Goal: Task Accomplishment & Management: Complete application form

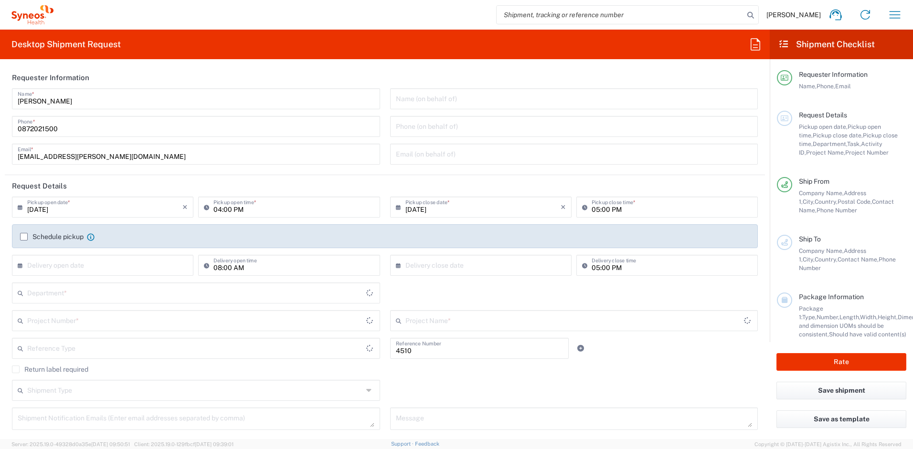
type input "Department"
type input "Philippines"
type input "Syneos Health Philippines Inc"
click at [450, 107] on div "Name (on behalf of)" at bounding box center [574, 98] width 368 height 21
click at [451, 94] on input "text" at bounding box center [574, 98] width 357 height 17
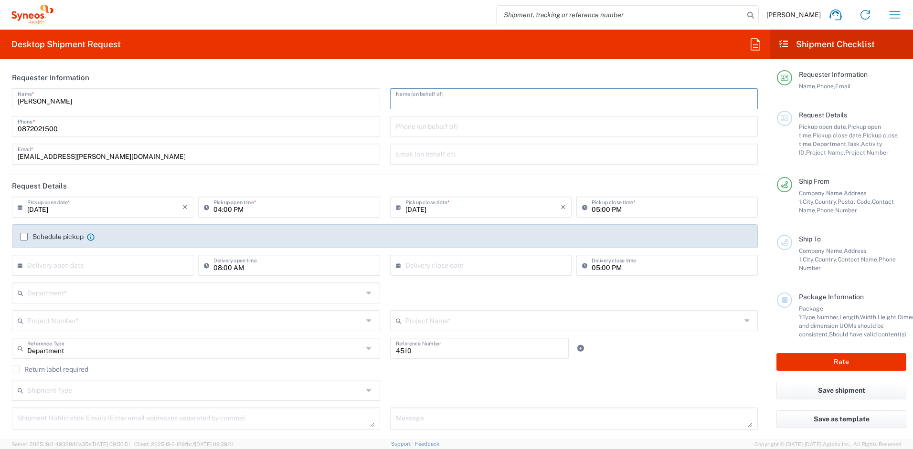
drag, startPoint x: 411, startPoint y: 99, endPoint x: 481, endPoint y: 116, distance: 71.8
click at [411, 99] on input "text" at bounding box center [574, 98] width 357 height 17
paste input "Chiran Rayamajhi"
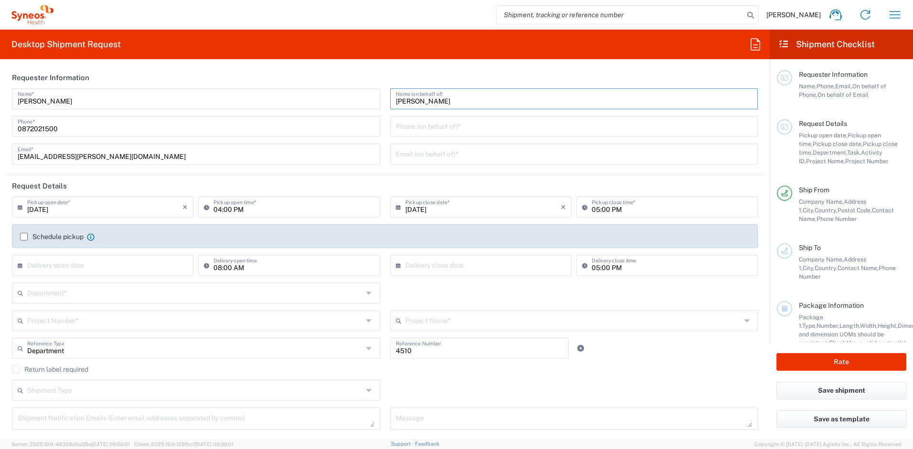
type input "Chiran Rayamajhi"
click at [518, 132] on input "tel" at bounding box center [574, 125] width 357 height 17
paste input "+61872021500"
type input "+61872021500"
click at [457, 154] on input "text" at bounding box center [574, 153] width 357 height 17
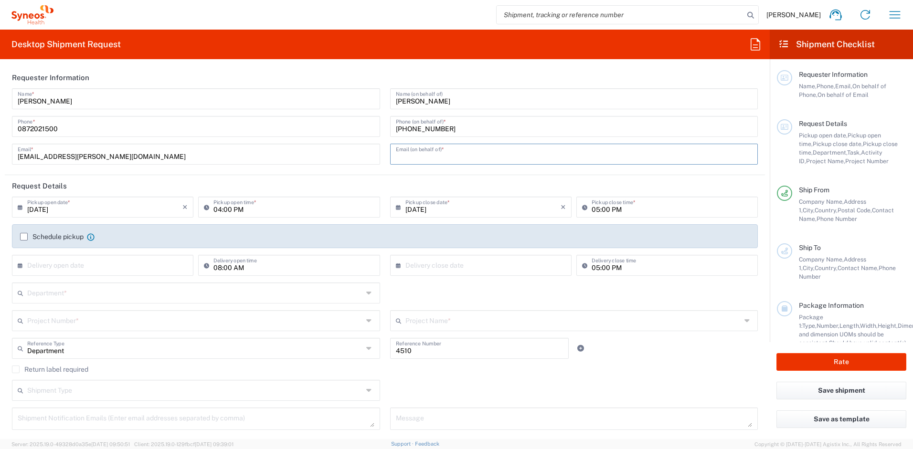
paste input "chiran.rayamajhi@syneoshealth.com"
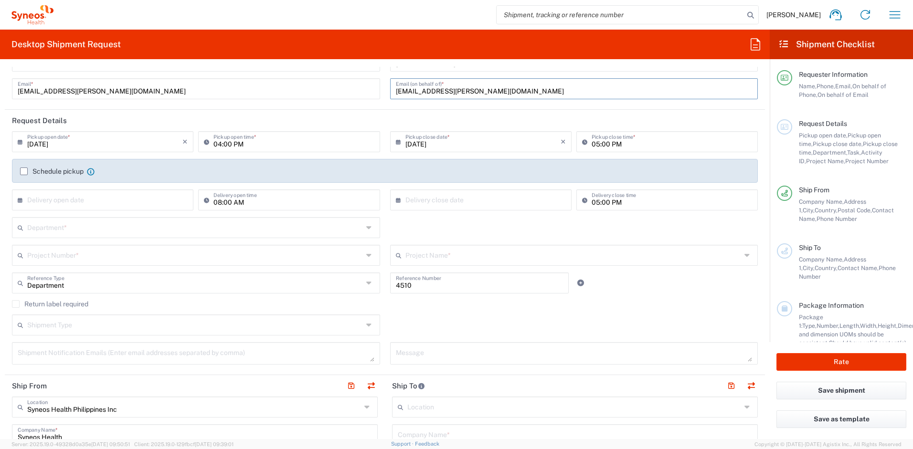
scroll to position [84, 0]
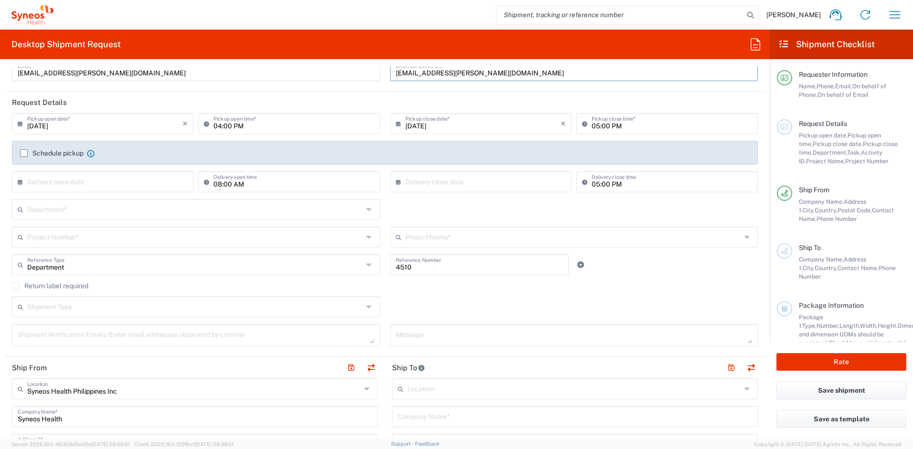
type input "chiran.rayamajhi@syneoshealth.com"
click at [154, 123] on input "09/18/2025" at bounding box center [104, 123] width 155 height 17
click at [78, 207] on span "22" at bounding box center [76, 209] width 14 height 13
type input "09/22/2025"
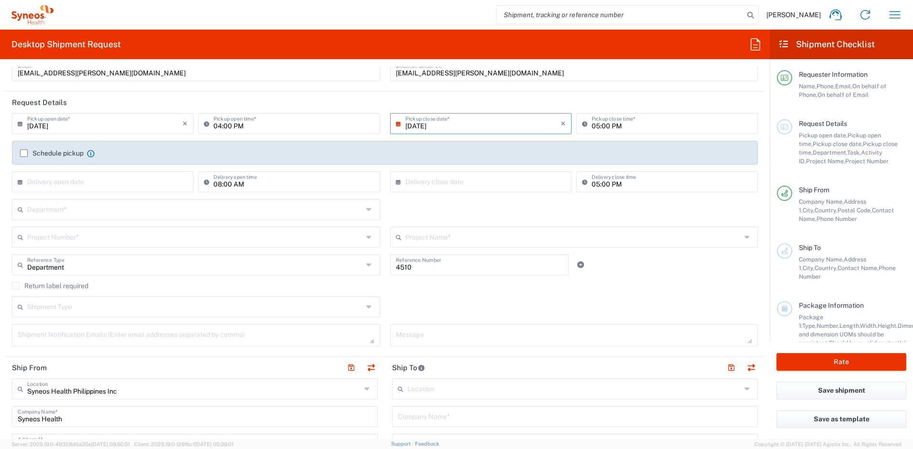
click at [245, 125] on input "04:00 PM" at bounding box center [293, 123] width 160 height 17
click at [256, 129] on input "04:00 PM" at bounding box center [293, 123] width 160 height 17
click at [221, 125] on input "04:00 PM" at bounding box center [293, 123] width 160 height 17
click at [264, 128] on input "09:00 PM" at bounding box center [293, 123] width 160 height 17
type input "09:00 AM"
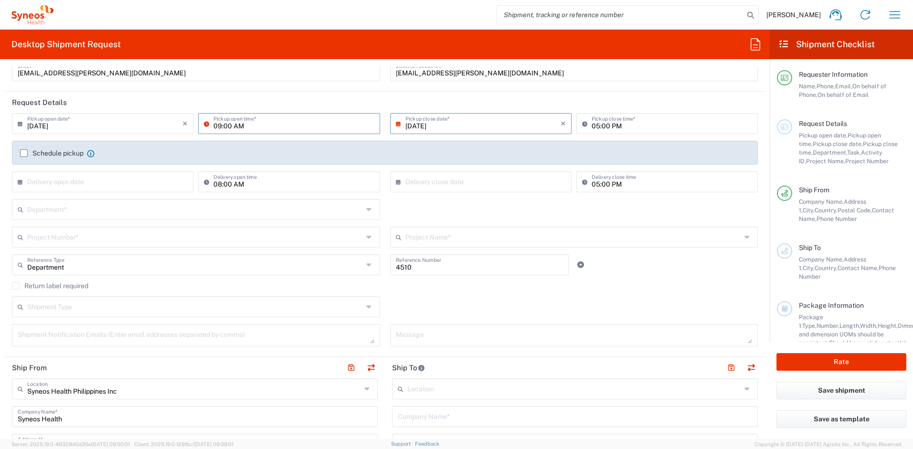
click at [321, 135] on div "09:00 AM Pickup open time *" at bounding box center [289, 127] width 186 height 28
click at [26, 155] on label "Schedule pickup" at bounding box center [51, 153] width 63 height 8
click at [24, 153] on input "Schedule pickup" at bounding box center [24, 153] width 0 height 0
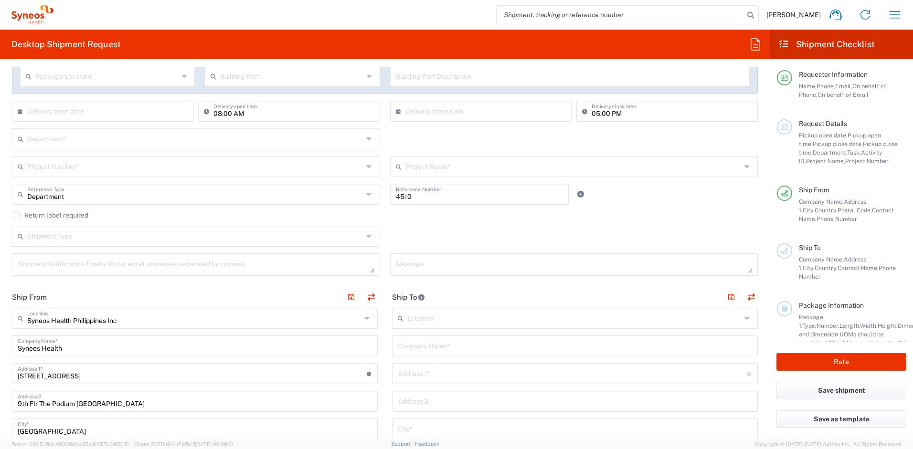
scroll to position [191, 0]
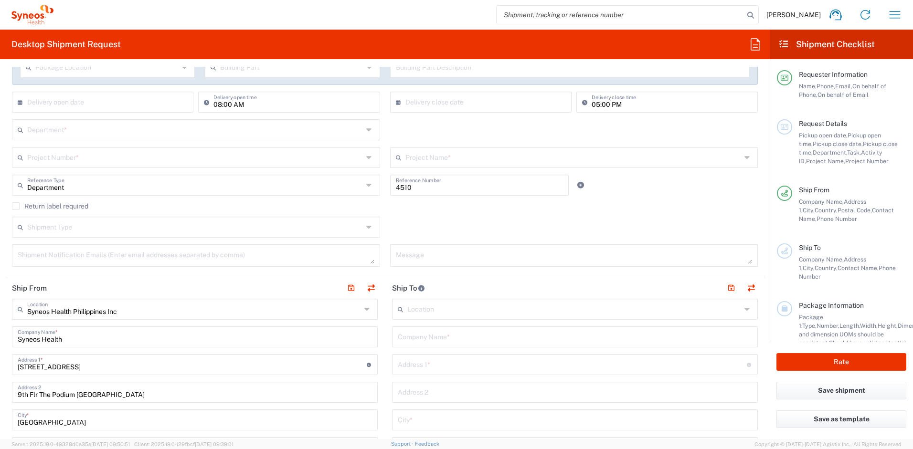
click at [358, 132] on input "text" at bounding box center [195, 129] width 336 height 17
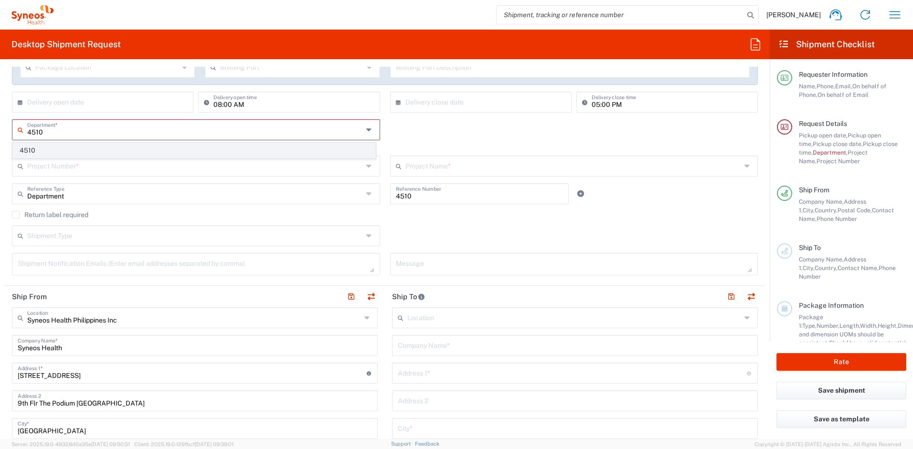
type input "4510"
click at [137, 145] on span "4510" at bounding box center [194, 150] width 362 height 15
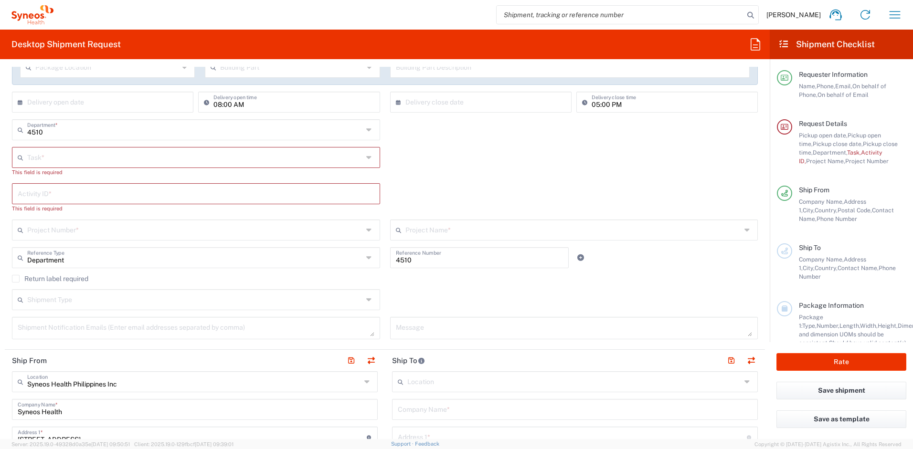
click at [122, 155] on input "text" at bounding box center [195, 156] width 336 height 17
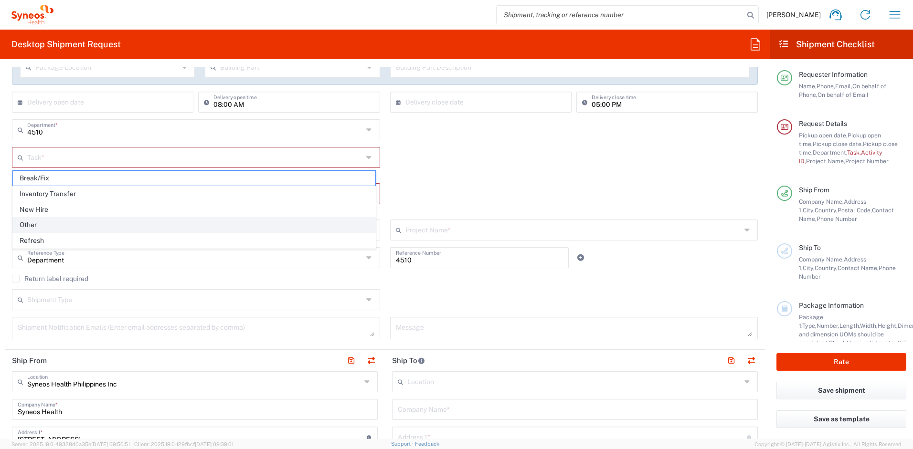
click at [124, 229] on span "Other" at bounding box center [194, 225] width 362 height 15
type input "Other"
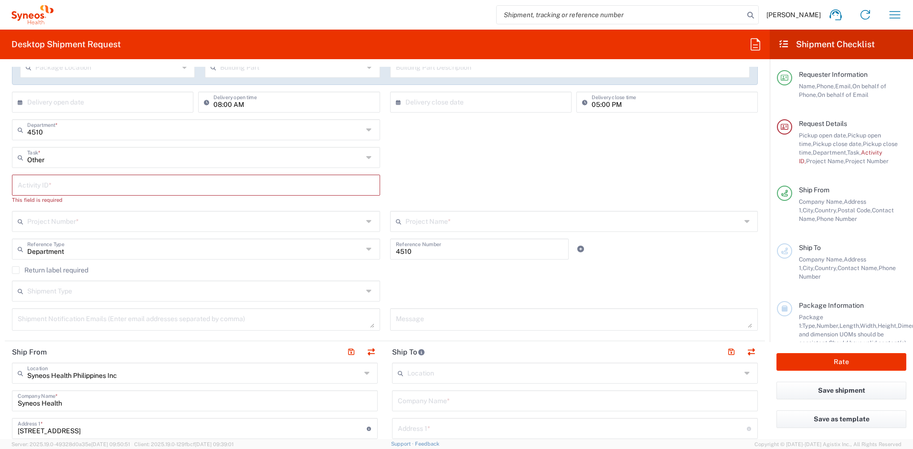
click at [115, 181] on input "text" at bounding box center [196, 184] width 357 height 17
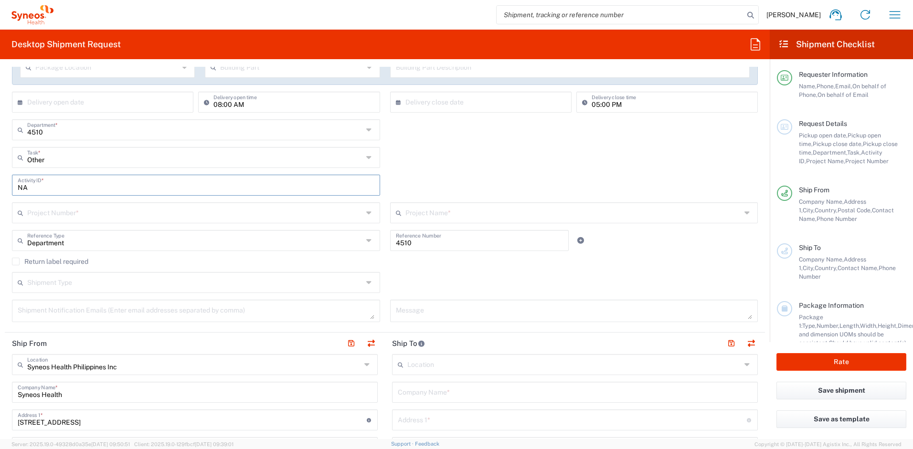
type input "NA"
click at [492, 179] on div "NA Activity ID *" at bounding box center [385, 189] width 756 height 28
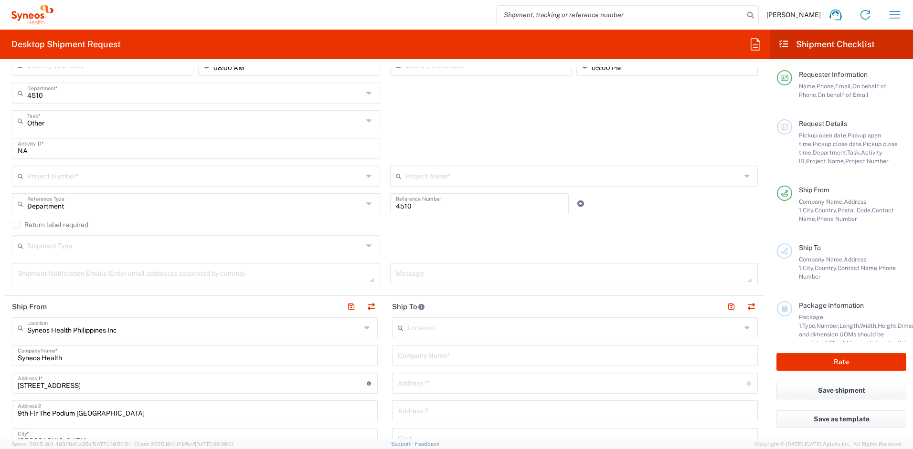
click at [266, 178] on input "text" at bounding box center [195, 175] width 336 height 17
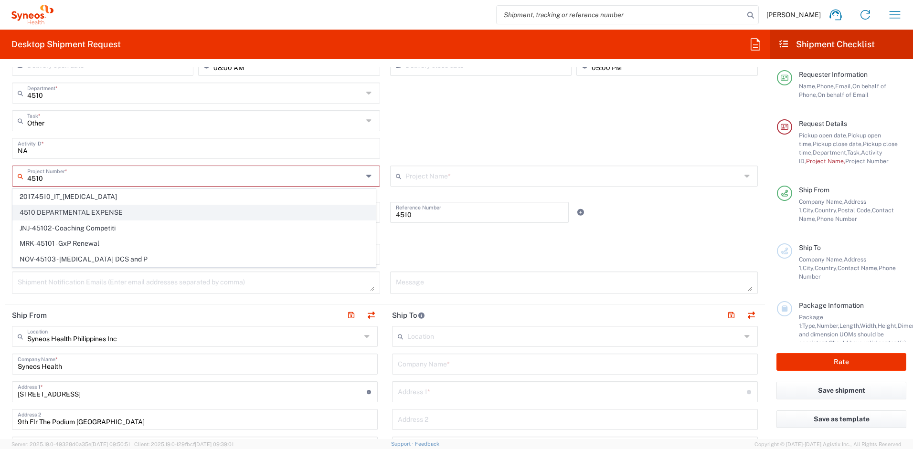
click at [173, 213] on span "4510 DEPARTMENTAL EXPENSE" at bounding box center [194, 212] width 362 height 15
type input "4510 DEPARTMENTAL EXPENSE"
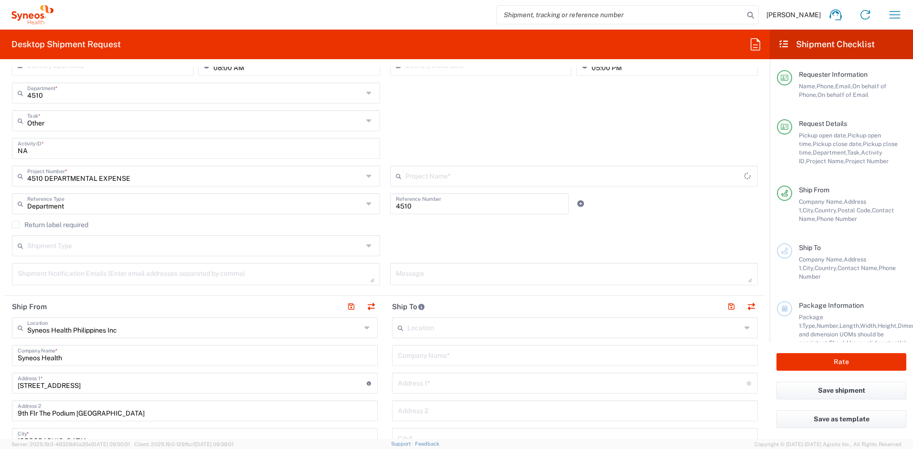
click at [461, 241] on div "Shipment Type Batch Regular" at bounding box center [385, 249] width 756 height 28
type input "4510 DEPARTMENTAL EXPENSE"
click at [489, 251] on div "Shipment Type Batch Regular" at bounding box center [385, 249] width 756 height 28
click at [366, 250] on icon at bounding box center [370, 245] width 8 height 15
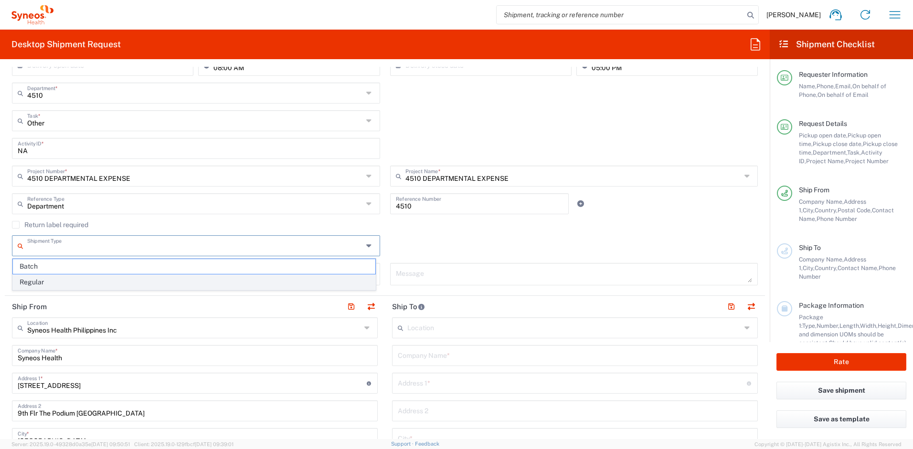
click at [231, 286] on span "Regular" at bounding box center [194, 282] width 362 height 15
type input "Regular"
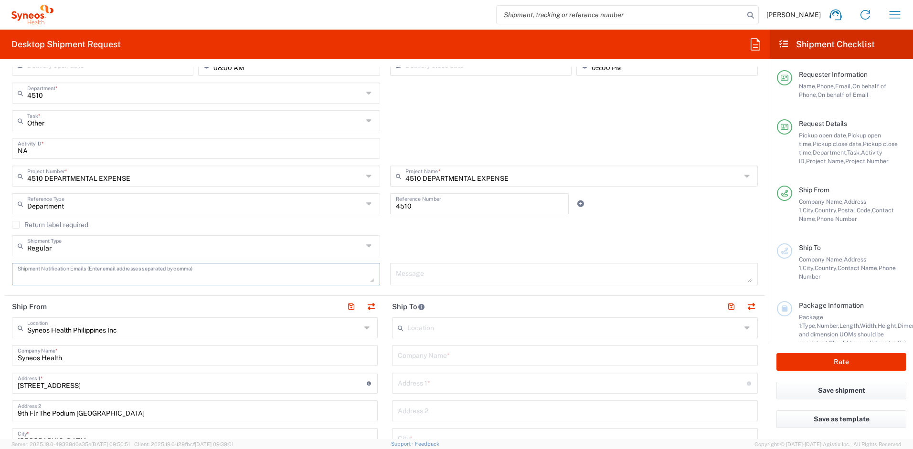
click at [324, 277] on textarea at bounding box center [196, 274] width 357 height 17
type textarea "joemari.tabios@syneoshealth.com"
click at [433, 231] on div "Return label required" at bounding box center [385, 228] width 746 height 14
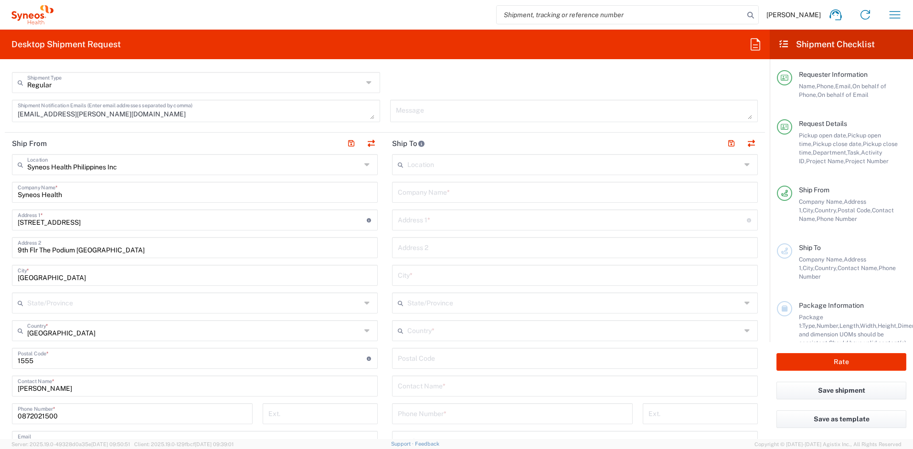
scroll to position [426, 0]
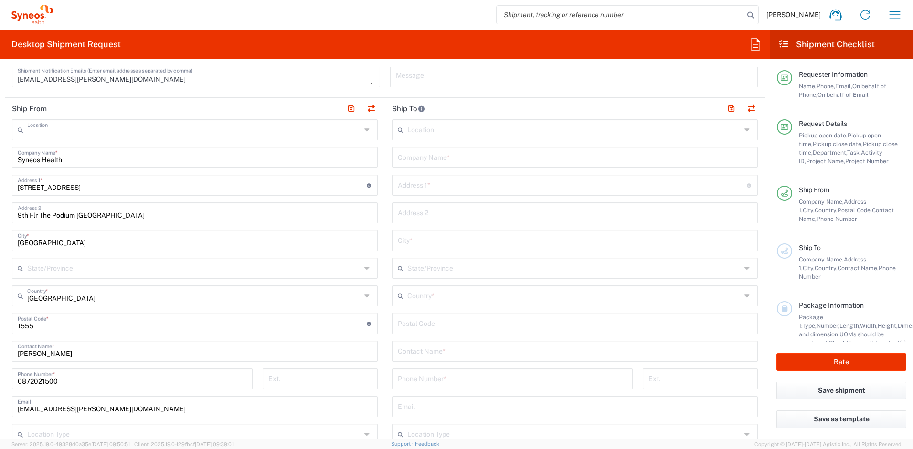
click at [169, 131] on input "text" at bounding box center [194, 129] width 334 height 17
click at [139, 153] on span "Syneos Health Australia Pty Ltd" at bounding box center [193, 150] width 360 height 15
type input "Syneos Health Australia Pty Ltd"
type input "91 King William Street"
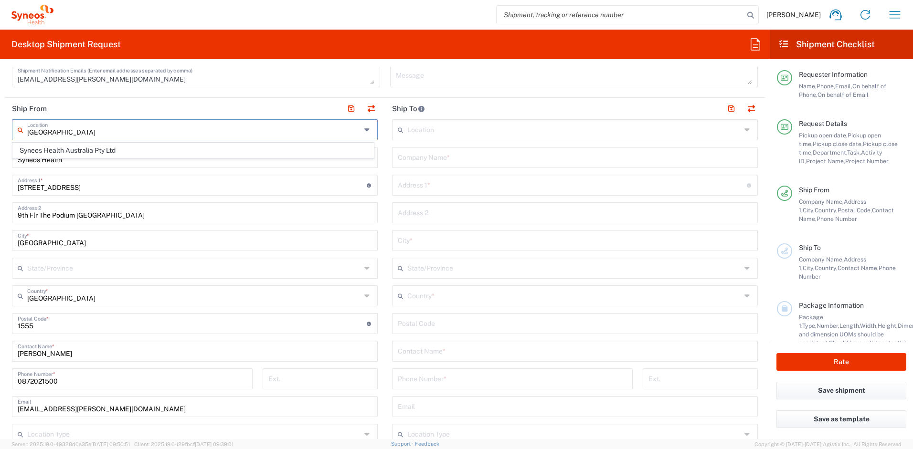
type input "Level 24"
type input "Adelaide"
type input "Australia"
type input "5000"
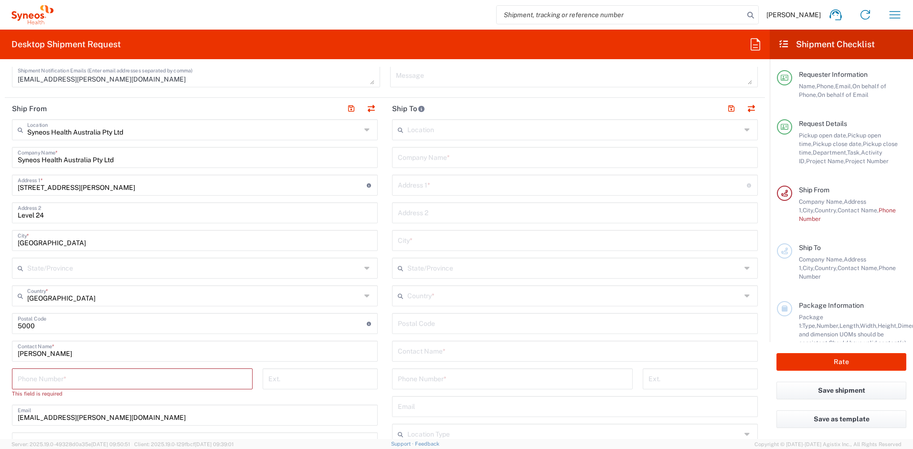
click at [440, 131] on input "text" at bounding box center [574, 129] width 334 height 17
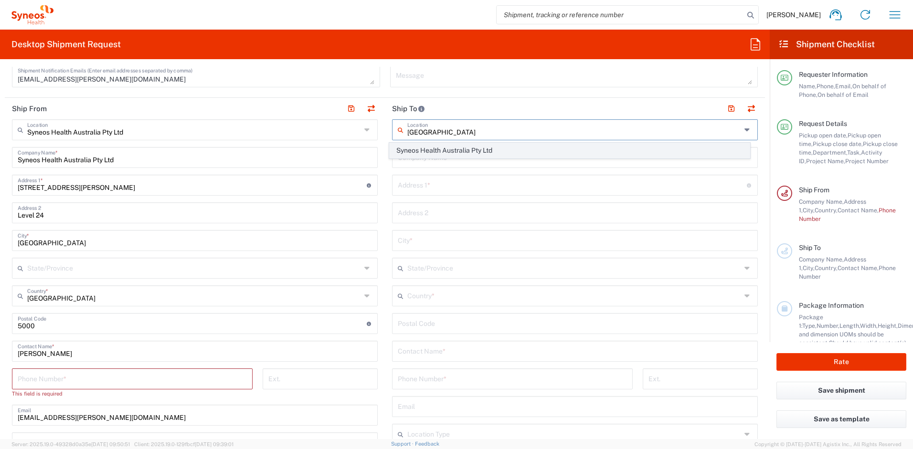
click at [458, 154] on span "Syneos Health Australia Pty Ltd" at bounding box center [569, 150] width 360 height 15
type input "Syneos Health Australia Pty Ltd"
type input "91 King William Street"
type input "Level 24"
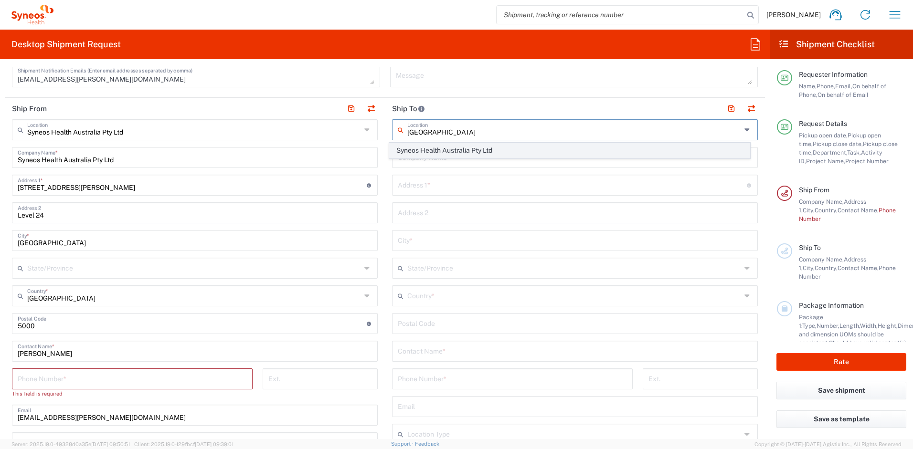
type input "Adelaide"
type input "Australia"
type input "5000"
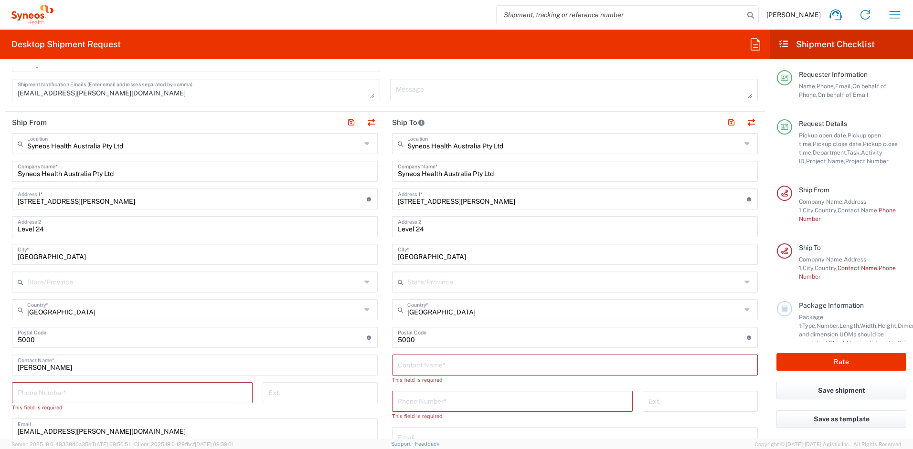
scroll to position [406, 0]
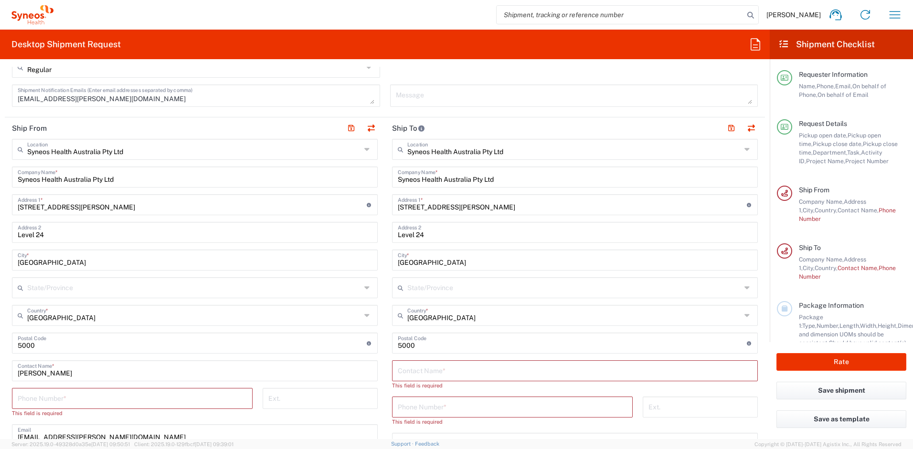
click at [98, 230] on input "Level 24" at bounding box center [195, 231] width 354 height 17
click at [112, 206] on input "91 King William Street" at bounding box center [192, 204] width 349 height 17
paste input "24 Mary"
type input "24 Mary Street"
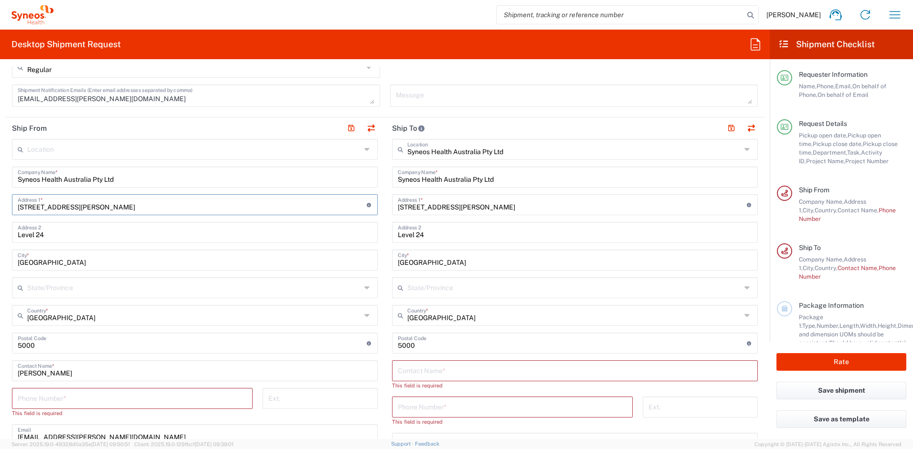
click at [117, 233] on input "Level 24" at bounding box center [195, 231] width 354 height 17
type input "L"
click at [102, 262] on input "Adelaide" at bounding box center [195, 259] width 354 height 17
click at [87, 288] on input "text" at bounding box center [194, 287] width 334 height 17
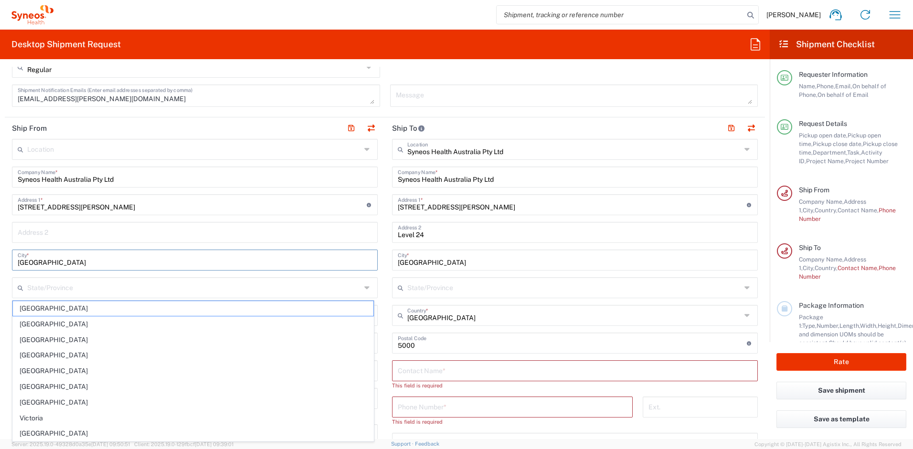
click at [101, 262] on input "Adelaide" at bounding box center [195, 259] width 354 height 17
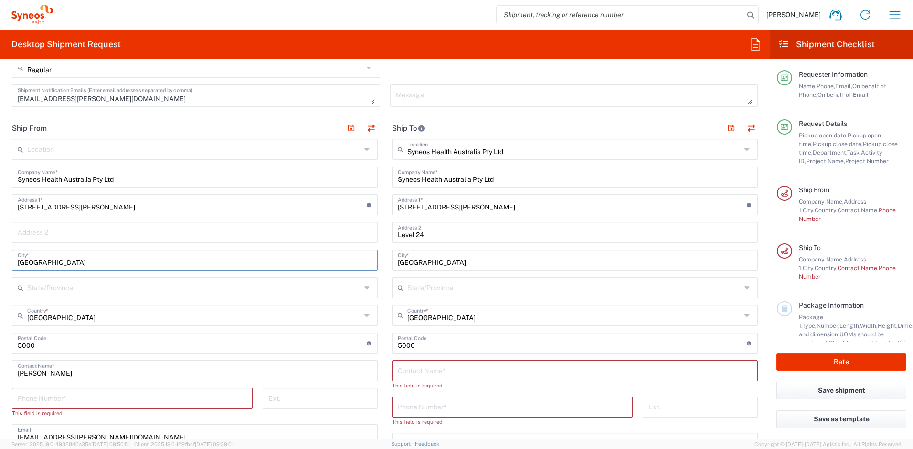
click at [91, 295] on input "text" at bounding box center [194, 287] width 334 height 17
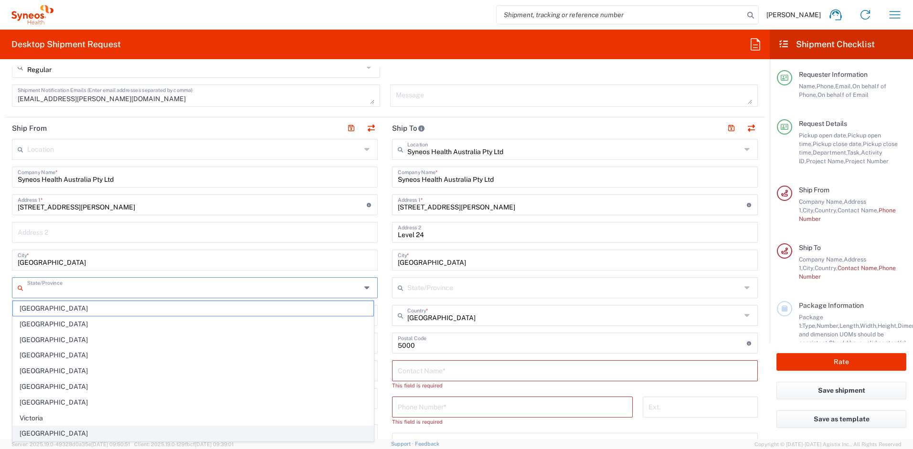
click at [57, 432] on span "Western Australia" at bounding box center [193, 433] width 360 height 15
type input "Western Australia"
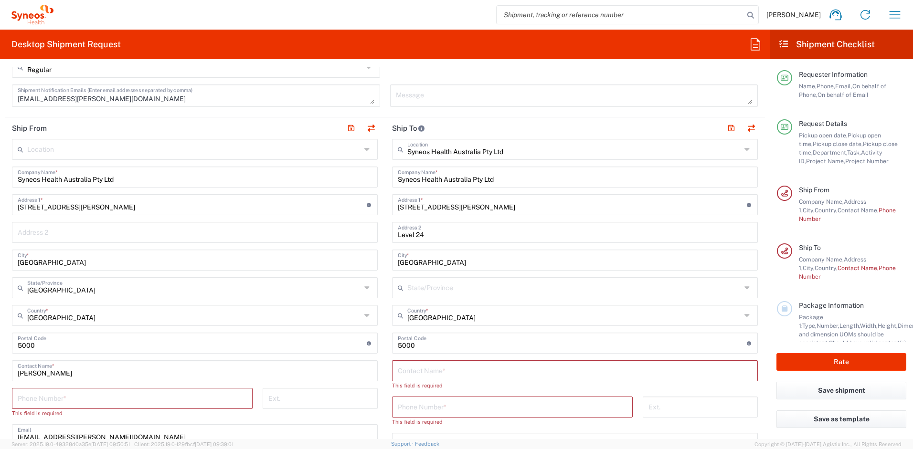
click at [61, 263] on input "Adelaide" at bounding box center [195, 259] width 354 height 17
type input "A"
type input "South Bunbury"
click at [143, 349] on input "undefined" at bounding box center [192, 342] width 349 height 17
type input "5"
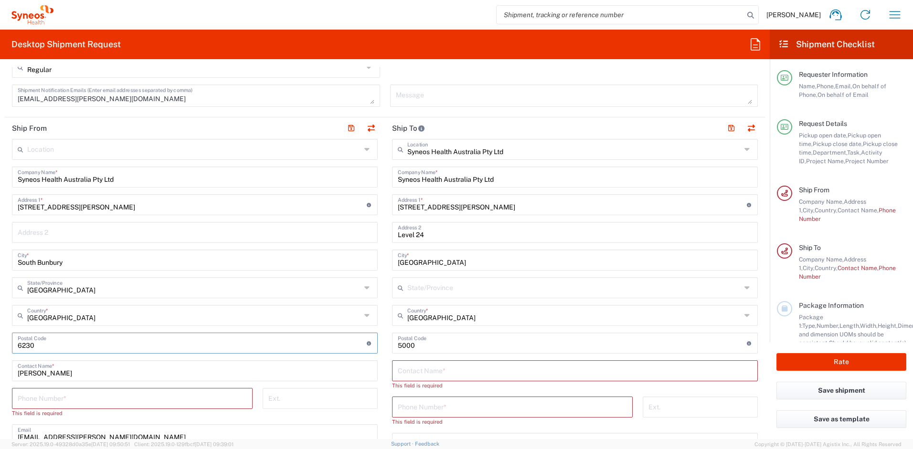
type input "6230"
click at [108, 377] on input "Joem Tabios" at bounding box center [195, 370] width 354 height 17
type input "Jessica Choi"
click at [119, 395] on input "tel" at bounding box center [132, 397] width 229 height 17
paste input "0478839128"
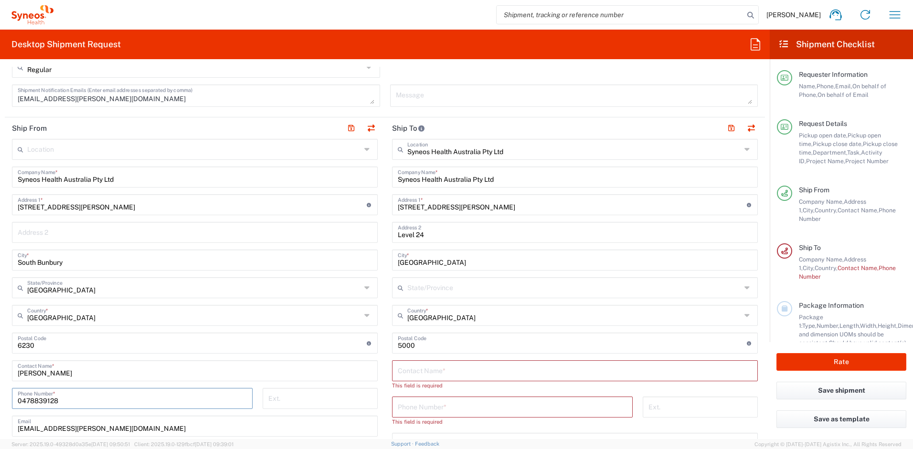
type input "0478839128"
click at [250, 416] on div "joemari.tabios@syneoshealth.com Email" at bounding box center [195, 426] width 366 height 21
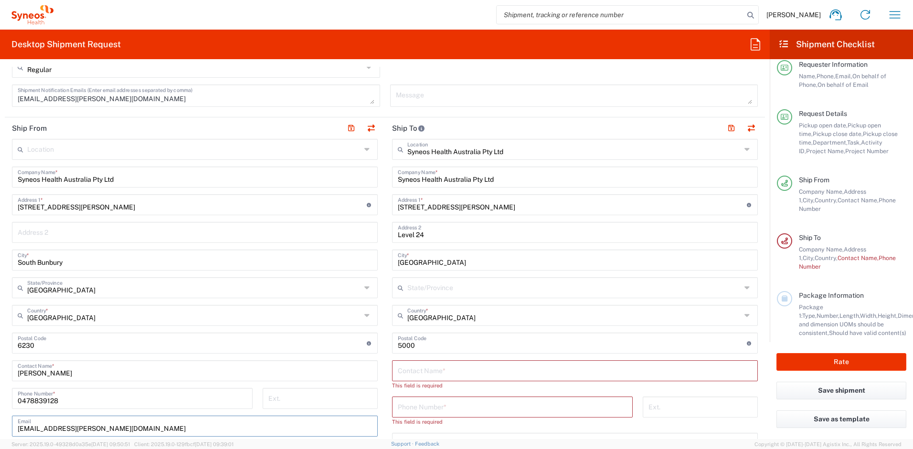
scroll to position [7, 0]
click at [904, 176] on main "Requester Information Name, Phone, Email, On behalf of Phone, On behalf of Emai…" at bounding box center [840, 200] width 143 height 283
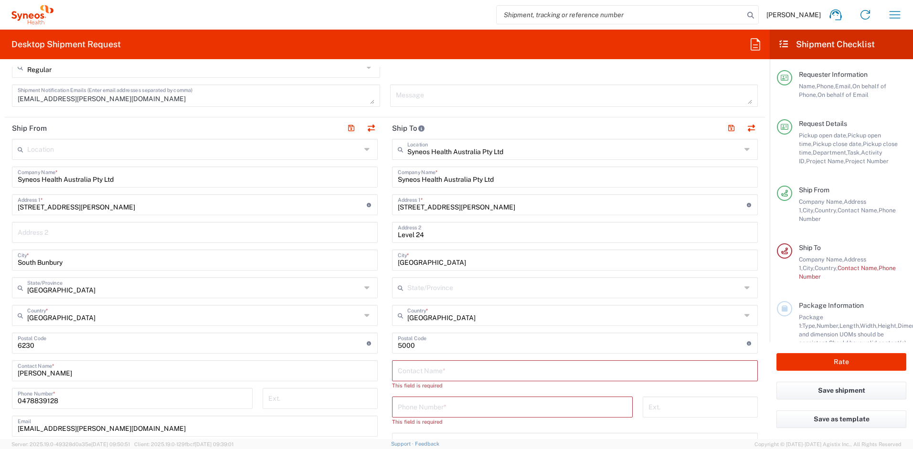
scroll to position [17, 0]
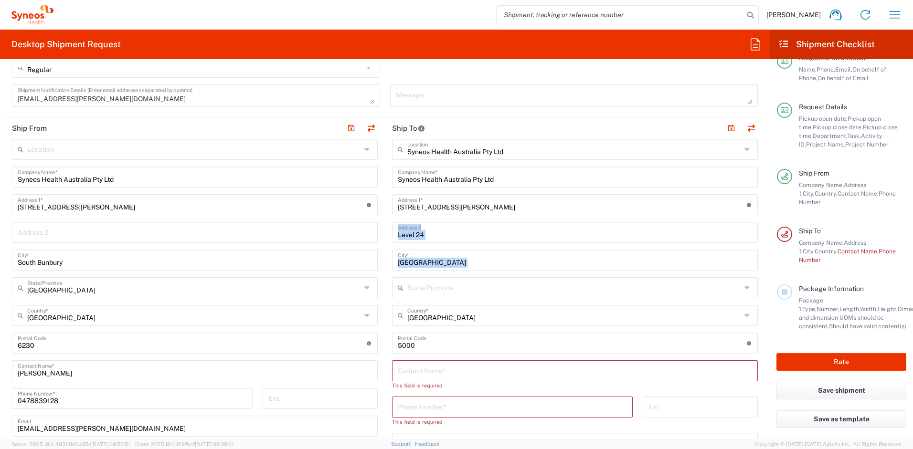
drag, startPoint x: 762, startPoint y: 231, endPoint x: 762, endPoint y: 254, distance: 23.4
click at [762, 254] on form "Requester Information Joem Tabios Name * 0872021500 Phone * joemari.tabios@syne…" at bounding box center [384, 253] width 769 height 372
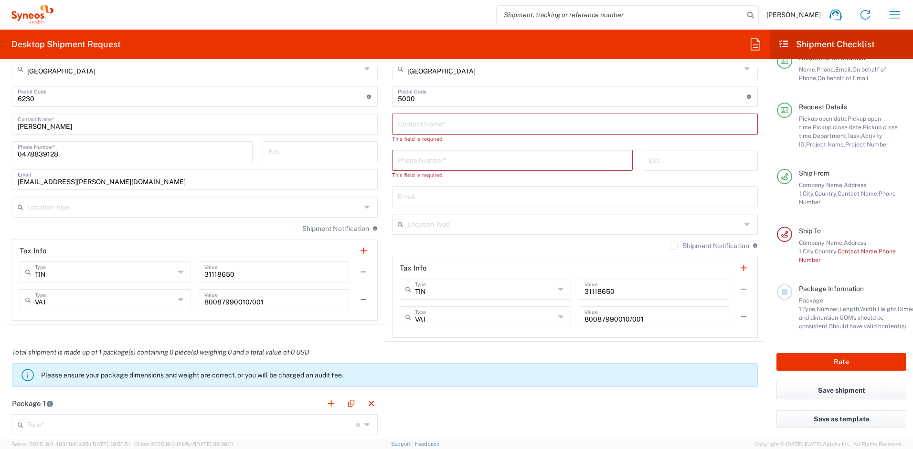
scroll to position [612, 0]
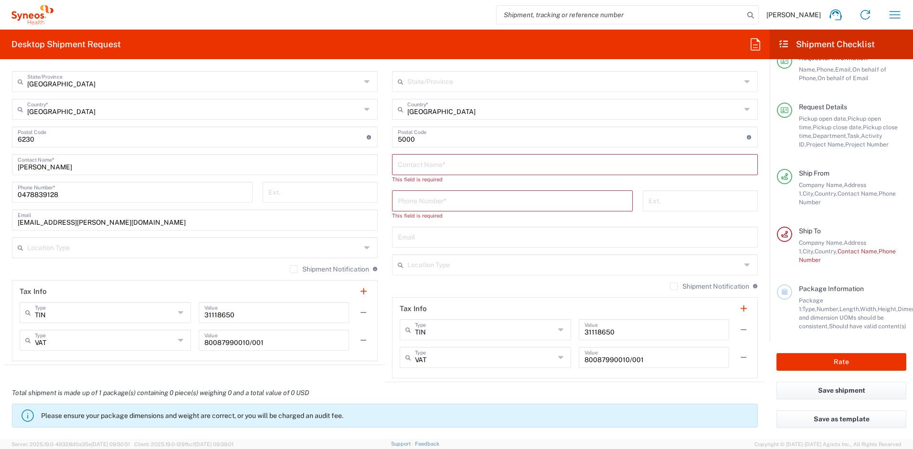
click at [593, 167] on input "text" at bounding box center [575, 164] width 354 height 17
paste input "Chiran Rayamajhi"
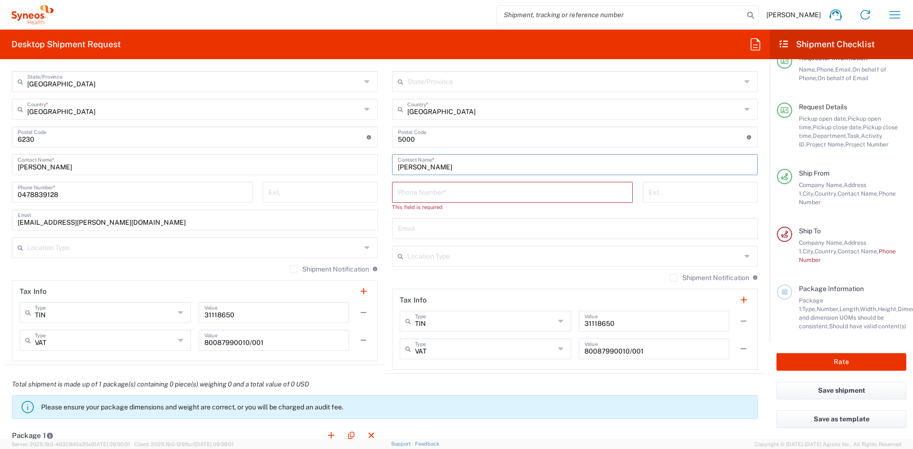
type input "Chiran Rayamajhi"
click at [455, 191] on input "tel" at bounding box center [512, 191] width 229 height 17
paste input "+61872021500"
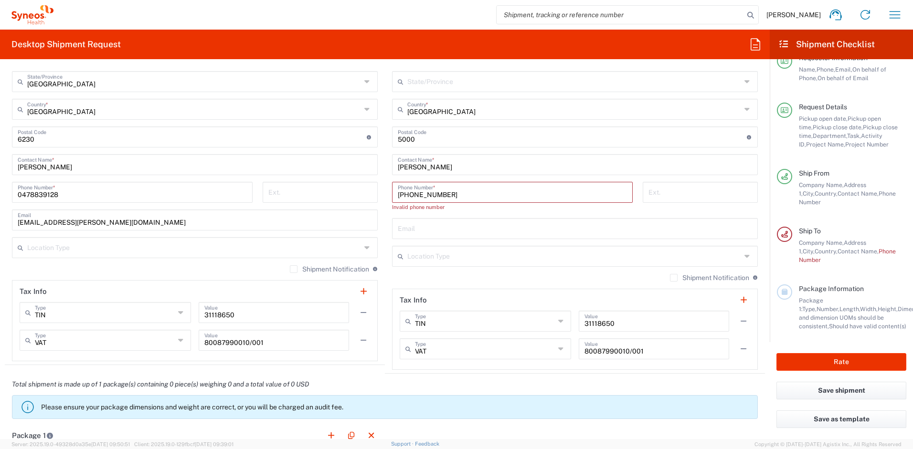
click at [486, 213] on div "+61872021500 Phone Number * Invalid phone number" at bounding box center [512, 200] width 251 height 36
click at [487, 231] on input "text" at bounding box center [575, 228] width 354 height 17
click at [398, 196] on input "+61872021500" at bounding box center [512, 191] width 229 height 17
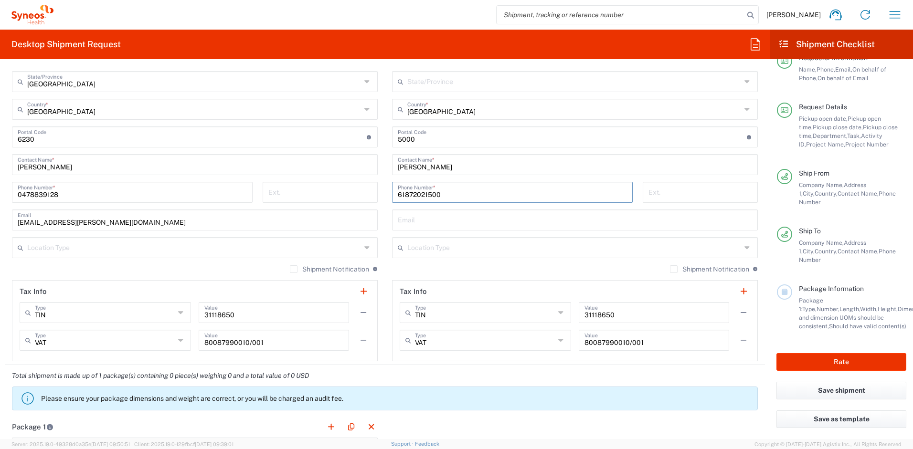
type input "61872021500"
click at [492, 213] on input "text" at bounding box center [575, 219] width 354 height 17
click at [432, 217] on input "text" at bounding box center [575, 219] width 354 height 17
paste input "chiran.rayamajhi@syneoshealth.com"
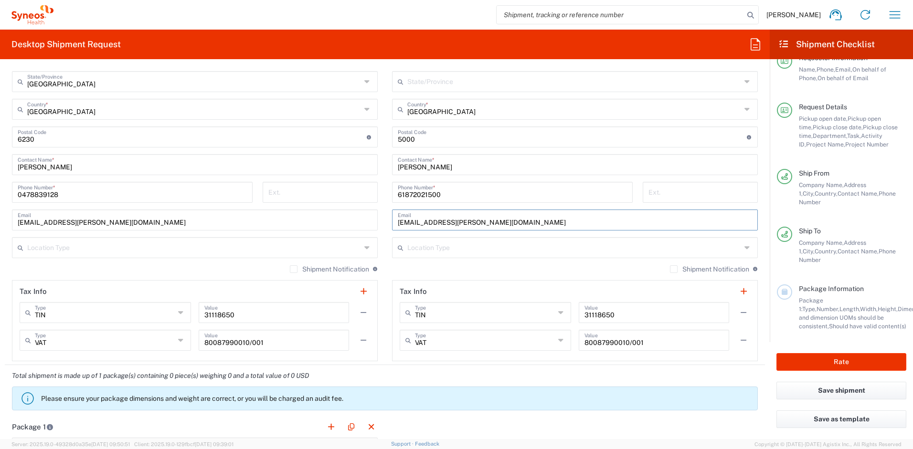
type input "chiran.rayamajhi@syneoshealth.com"
click at [476, 271] on div "Shipment Notification If checked, a shipment notification email will be sent to…" at bounding box center [575, 272] width 366 height 15
drag, startPoint x: 737, startPoint y: 247, endPoint x: 714, endPoint y: 253, distance: 23.7
click at [744, 247] on icon at bounding box center [748, 247] width 8 height 15
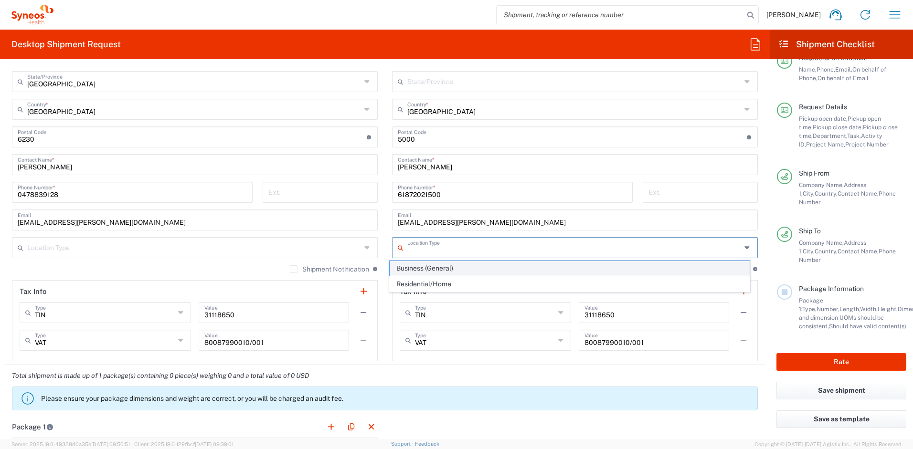
click at [538, 269] on span "Business (General)" at bounding box center [569, 268] width 360 height 15
type input "Business (General)"
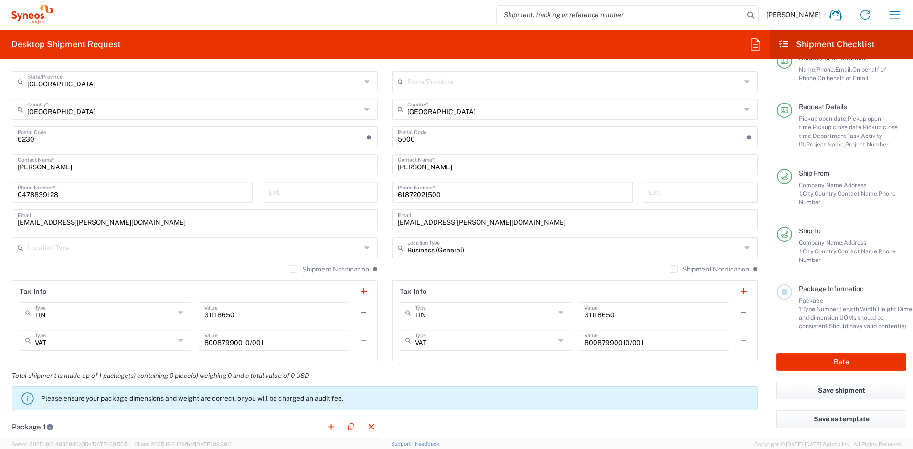
click at [353, 250] on input "text" at bounding box center [194, 247] width 334 height 17
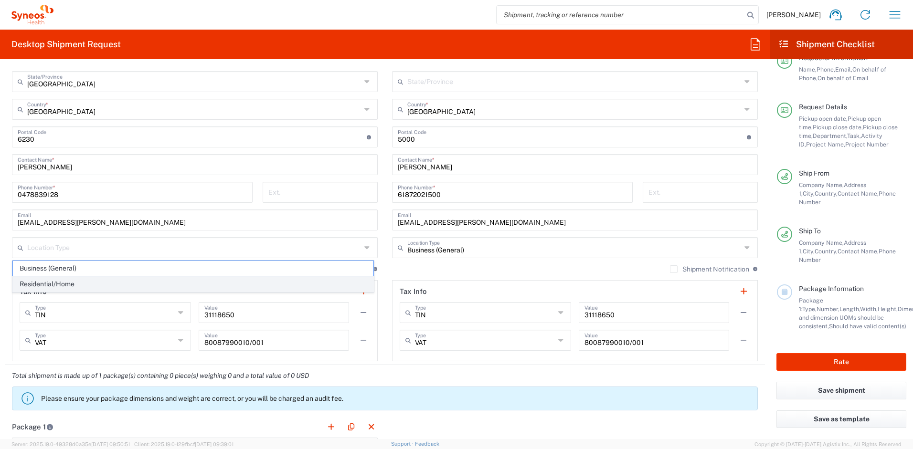
click at [164, 289] on span "Residential/Home" at bounding box center [193, 284] width 360 height 15
type input "Residential/Home"
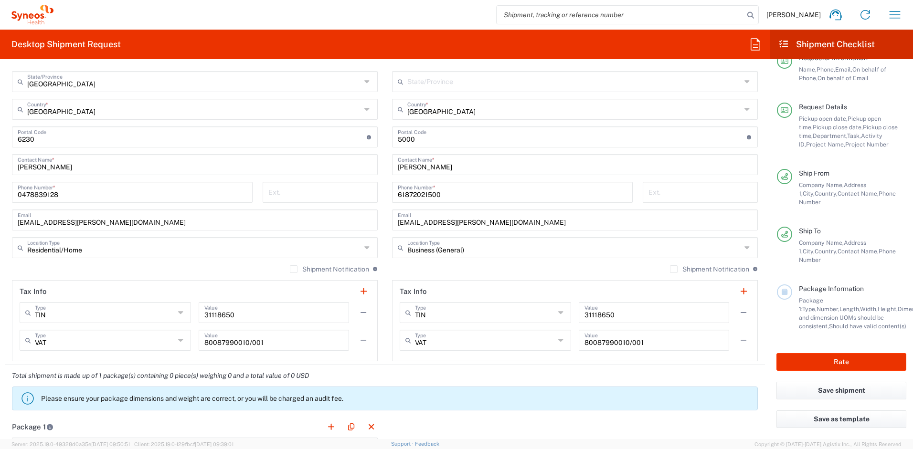
click at [483, 265] on div "Shipment Notification If checked, a shipment notification email will be sent to…" at bounding box center [575, 272] width 366 height 15
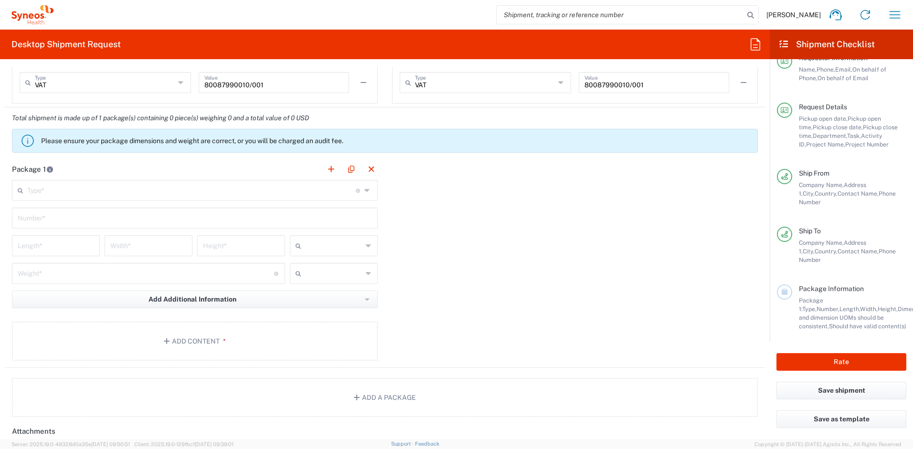
scroll to position [880, 0]
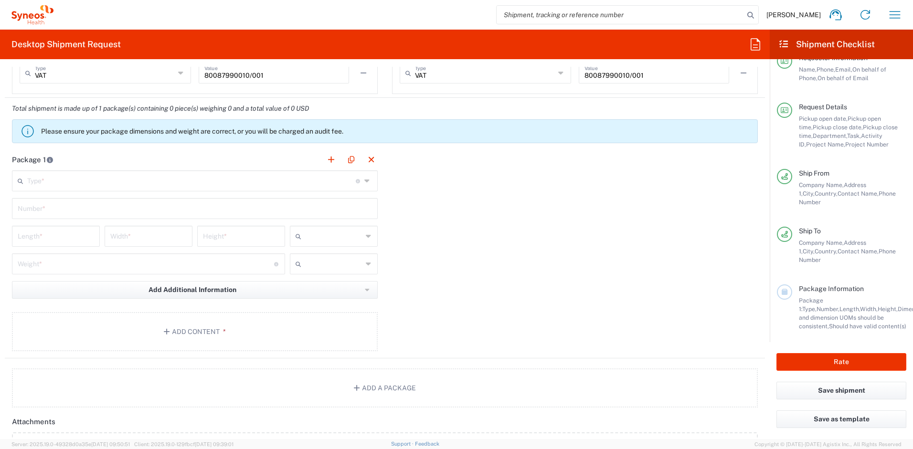
click at [56, 182] on input "text" at bounding box center [191, 180] width 328 height 17
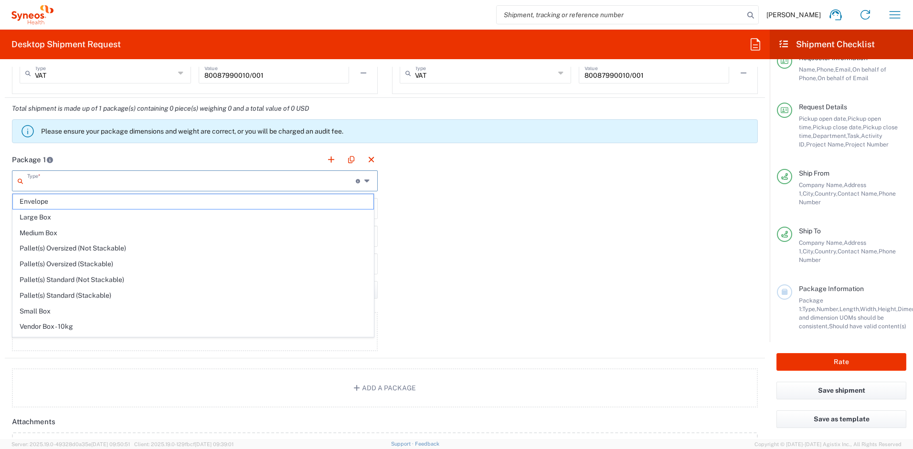
scroll to position [29, 0]
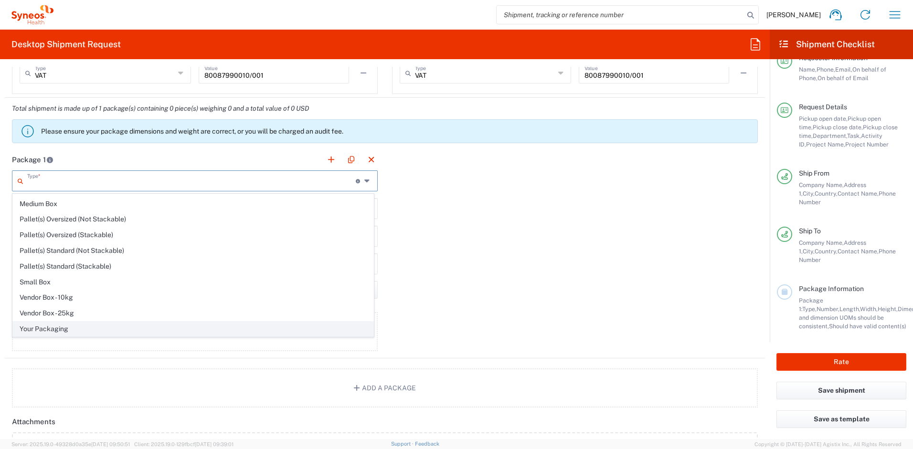
click at [108, 326] on span "Your Packaging" at bounding box center [193, 329] width 360 height 15
type input "Your Packaging"
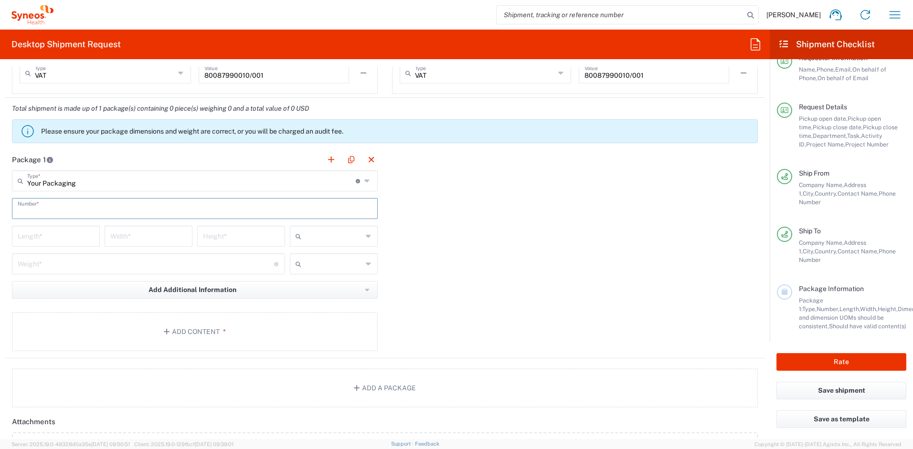
click at [75, 208] on input "text" at bounding box center [195, 208] width 354 height 17
type input "1"
click at [67, 236] on input "number" at bounding box center [56, 235] width 76 height 17
type input "50"
type input "30"
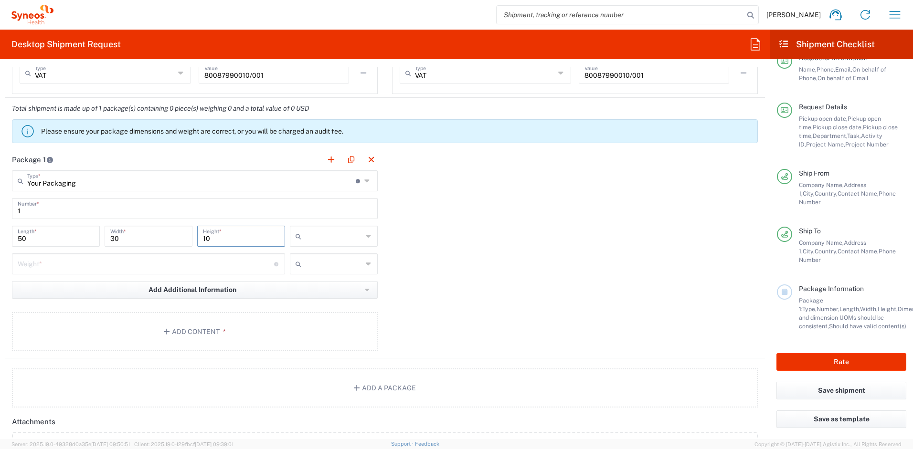
type input "10"
click at [367, 236] on icon at bounding box center [369, 236] width 6 height 15
click at [366, 235] on icon at bounding box center [369, 236] width 6 height 15
click at [338, 255] on span "cm" at bounding box center [330, 257] width 85 height 15
type input "cm"
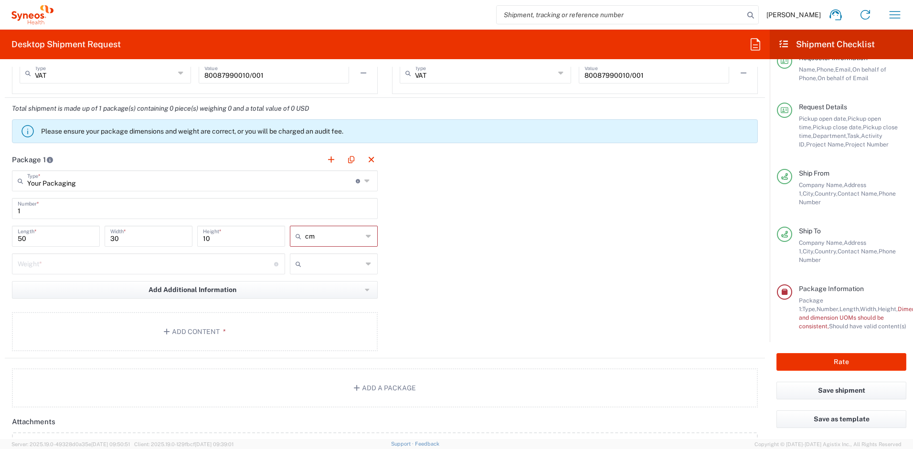
click at [257, 265] on input "number" at bounding box center [146, 263] width 256 height 17
type input "3"
click at [328, 263] on input "text" at bounding box center [333, 263] width 57 height 15
click at [321, 284] on span "kgs" at bounding box center [330, 284] width 85 height 15
type input "kgs"
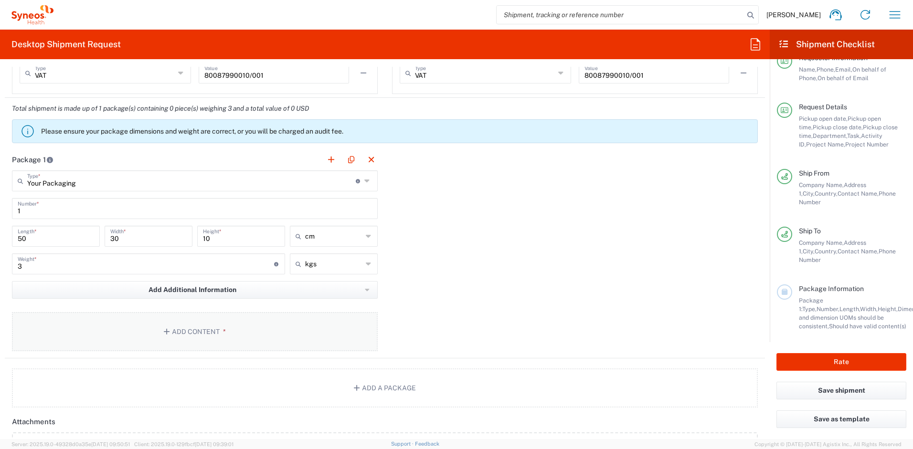
click at [189, 325] on button "Add Content *" at bounding box center [195, 331] width 366 height 39
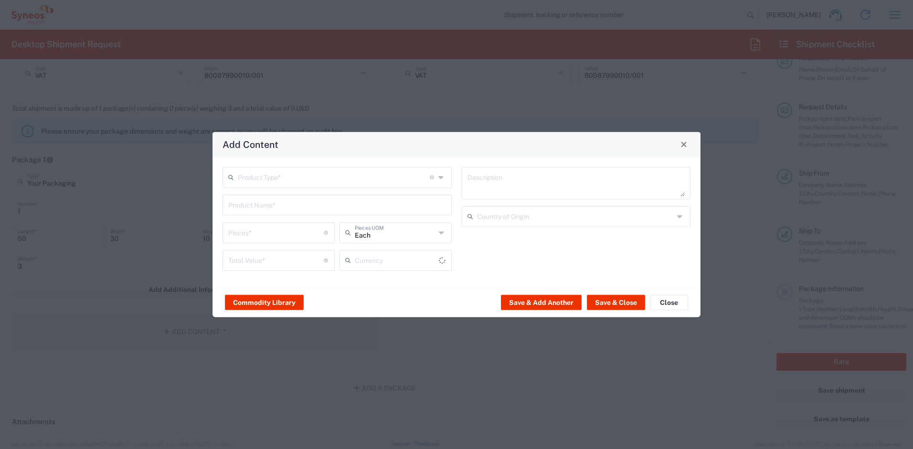
type input "US Dollar"
click at [403, 181] on input "text" at bounding box center [334, 176] width 192 height 17
click at [353, 215] on span "General Commodity" at bounding box center [336, 213] width 227 height 15
type input "General Commodity"
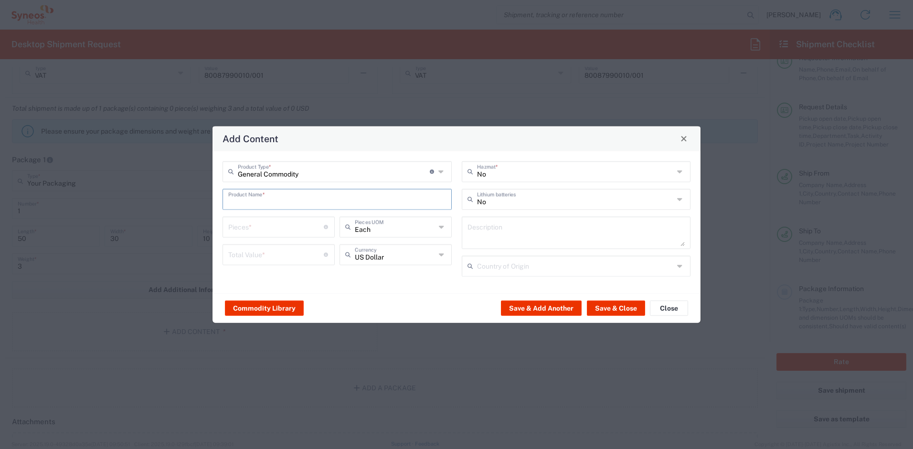
click at [298, 191] on input "text" at bounding box center [337, 198] width 218 height 17
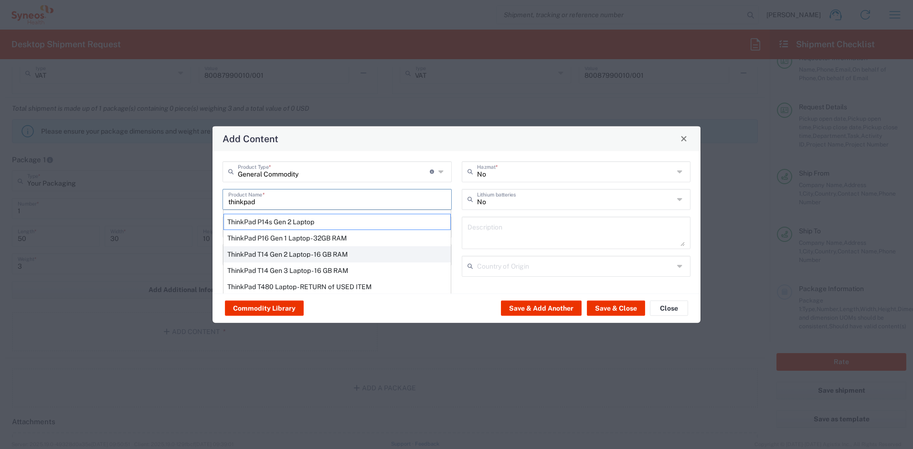
click at [301, 253] on div "ThinkPad T14 Gen 2 Laptop - 16 GB RAM" at bounding box center [336, 254] width 227 height 16
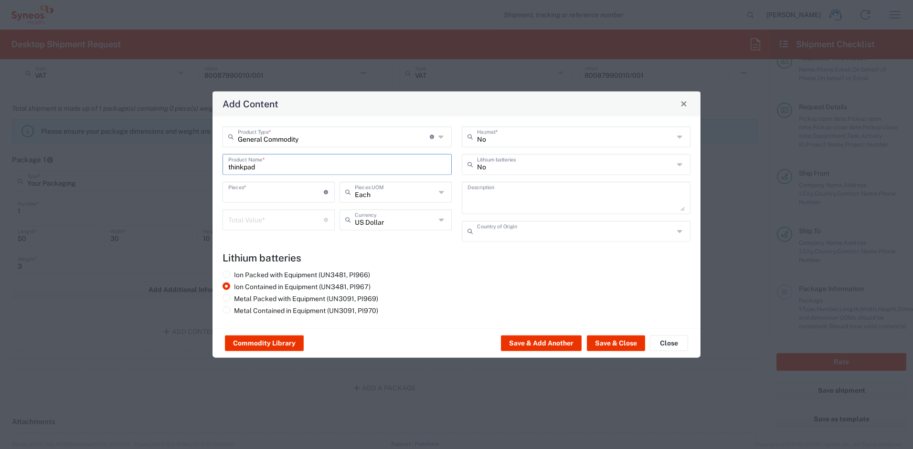
type input "ThinkPad T14 Gen 2 Laptop - 16 GB RAM"
type input "1"
type textarea "Intel Core i7-1156G7 vProÂ® Processor - 14"- 16 GB RAM - 512 GB SSD"
type input "China"
type input "Yes"
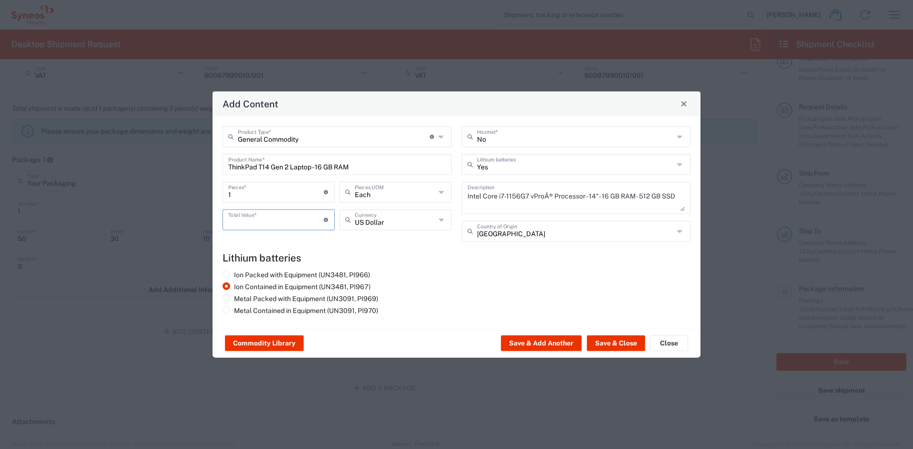
click at [294, 220] on input "number" at bounding box center [275, 219] width 95 height 17
type input "100"
click at [619, 346] on button "Save & Close" at bounding box center [616, 343] width 58 height 15
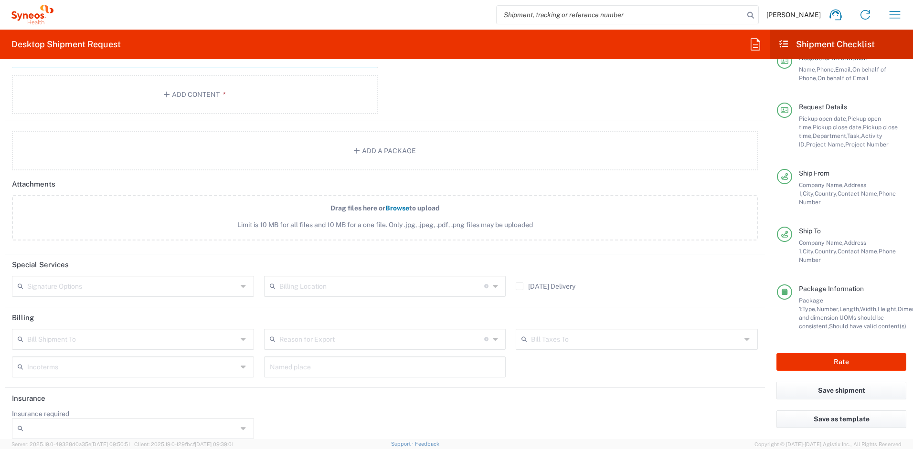
scroll to position [1184, 0]
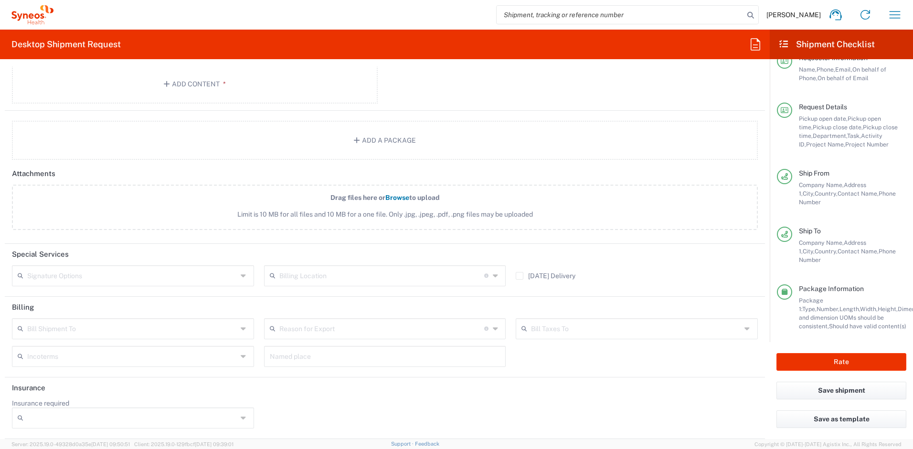
click at [411, 274] on input "text" at bounding box center [381, 275] width 205 height 17
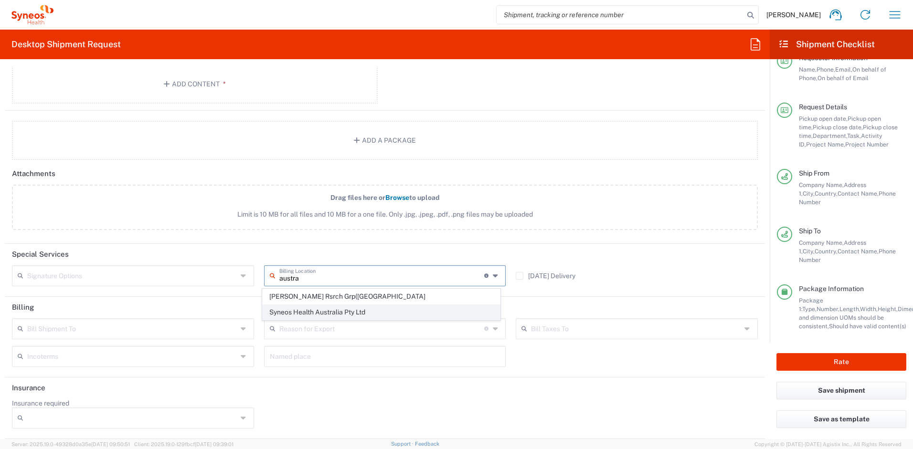
click at [365, 308] on span "Syneos Health Australia Pty Ltd" at bounding box center [382, 312] width 238 height 15
type input "Syneos Health Australia Pty Ltd"
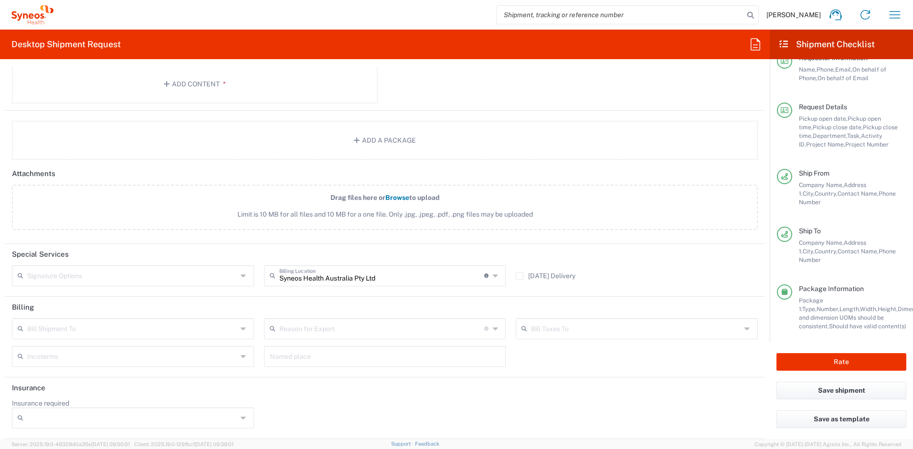
click at [661, 271] on div "Saturday Delivery" at bounding box center [637, 279] width 252 height 28
click at [844, 364] on button "Rate" at bounding box center [841, 362] width 130 height 18
type input "4510 DEPARTMENTAL EXPENSE"
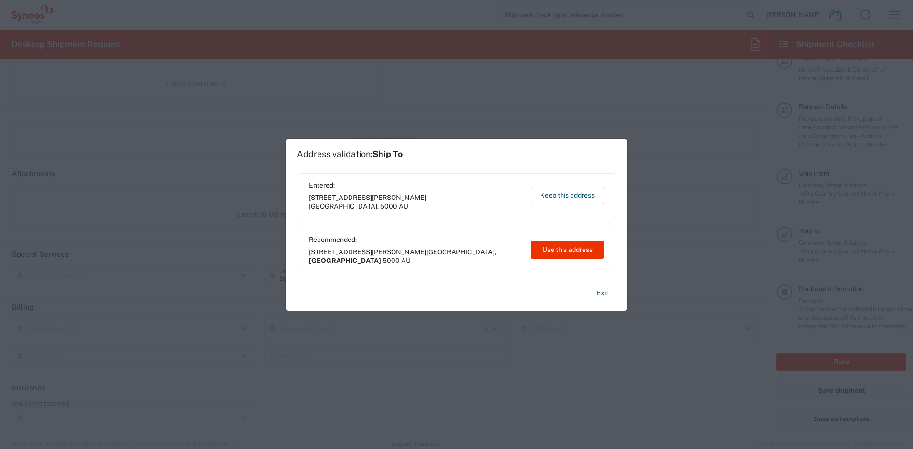
click at [541, 288] on div "Exit" at bounding box center [456, 295] width 319 height 31
click at [602, 294] on button "Exit" at bounding box center [602, 293] width 27 height 17
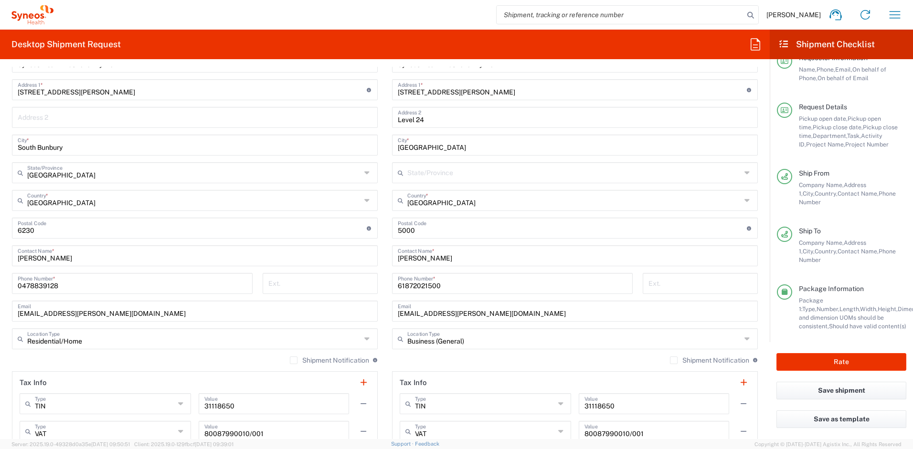
scroll to position [461, 0]
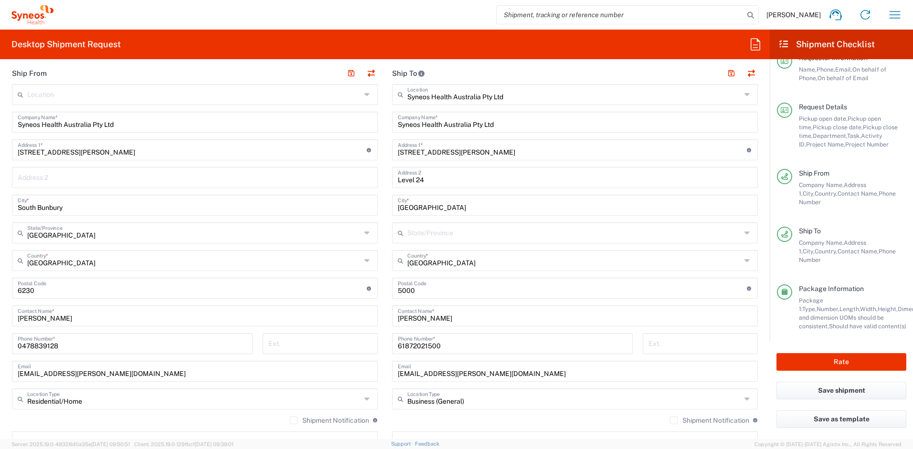
click at [721, 237] on input "text" at bounding box center [574, 232] width 334 height 17
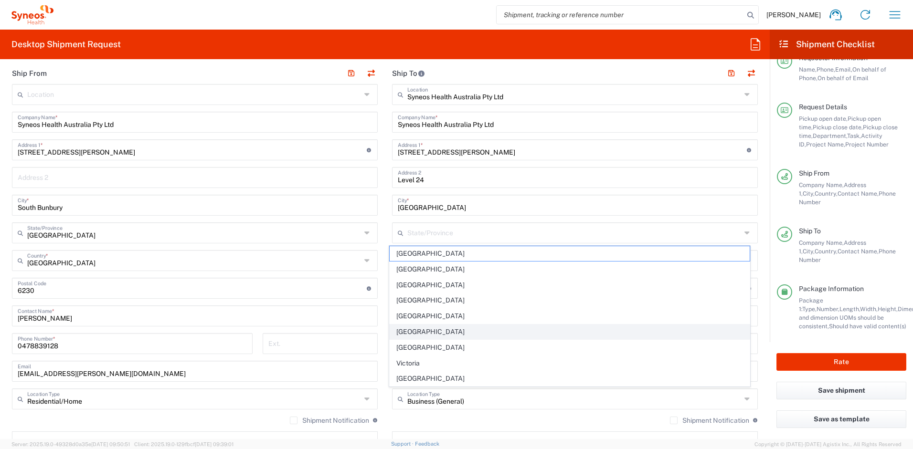
click at [514, 331] on span "South Australia" at bounding box center [569, 332] width 360 height 15
type input "South Australia"
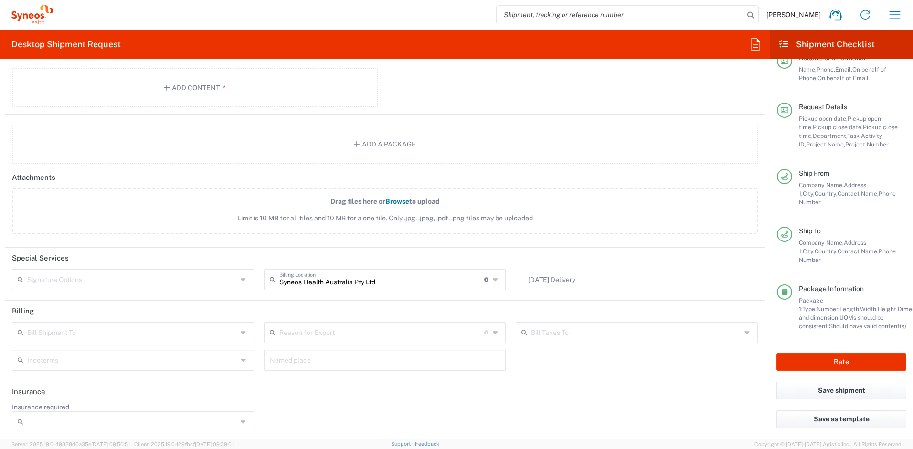
scroll to position [1184, 0]
click at [849, 363] on button "Rate" at bounding box center [841, 362] width 130 height 18
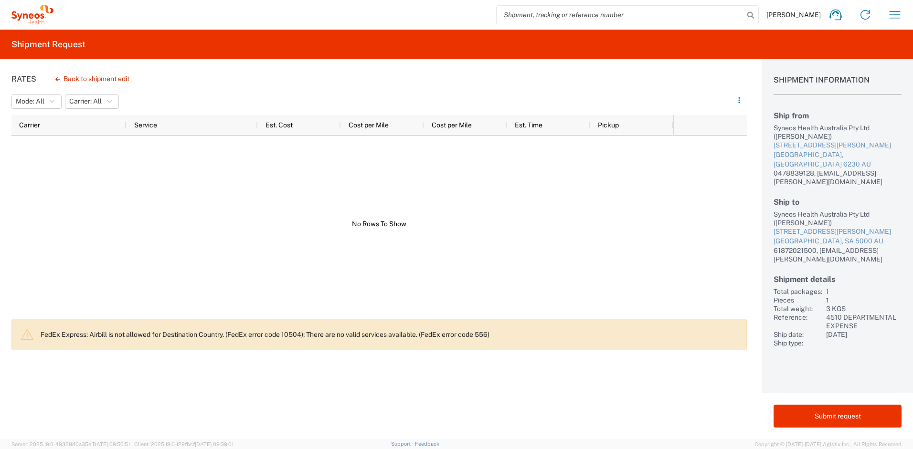
click at [853, 349] on div "Shipment Information Ship from Syneos Health Australia Pty Ltd (Jessica Choi) 2…" at bounding box center [837, 249] width 151 height 380
click at [830, 246] on div "61872021500, chiran.rayamajhi@syneoshealth.com" at bounding box center [837, 254] width 128 height 17
click at [834, 415] on button "Submit request" at bounding box center [837, 416] width 128 height 23
